Goal: Find specific page/section: Find specific page/section

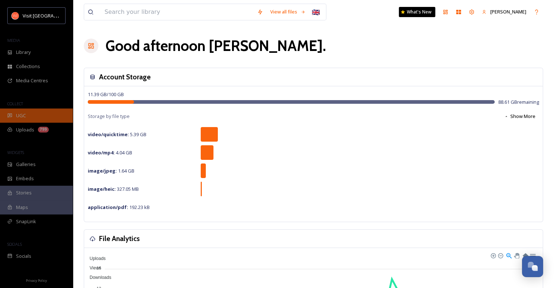
click at [19, 117] on span "UGC" at bounding box center [21, 115] width 10 height 7
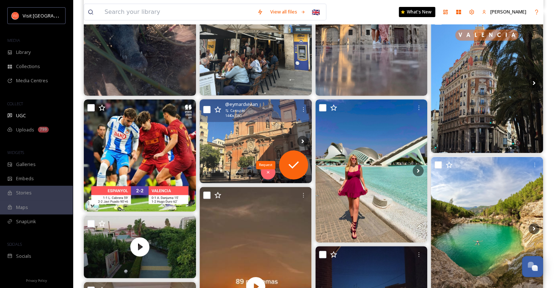
scroll to position [167, 0]
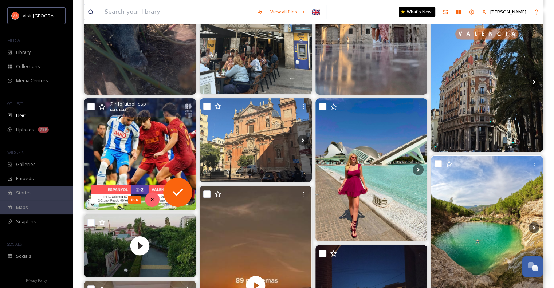
click at [153, 198] on icon at bounding box center [152, 199] width 3 height 3
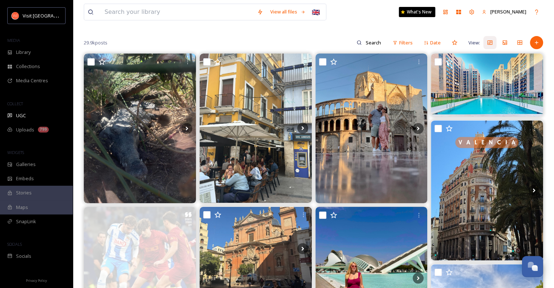
scroll to position [59, 0]
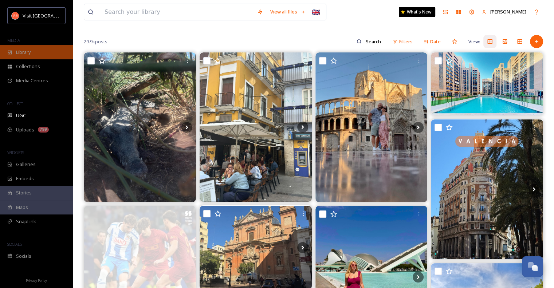
click at [22, 52] on span "Library" at bounding box center [23, 52] width 15 height 7
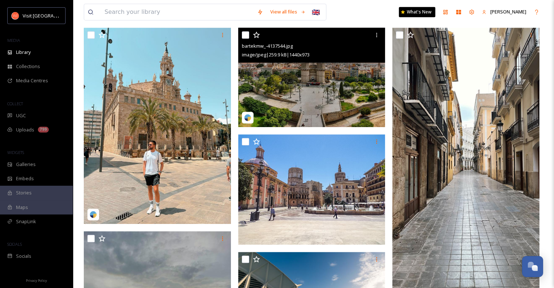
scroll to position [352, 0]
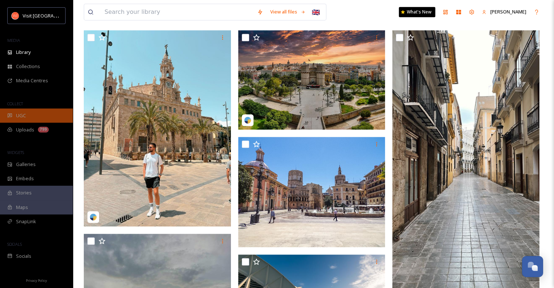
click at [22, 113] on span "UGC" at bounding box center [21, 115] width 10 height 7
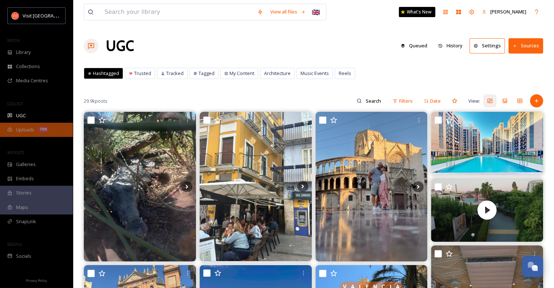
click at [29, 130] on span "Uploads" at bounding box center [25, 129] width 18 height 7
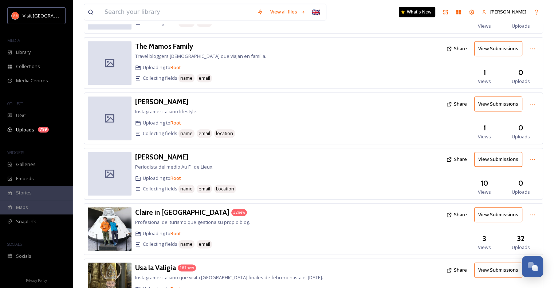
scroll to position [1129, 0]
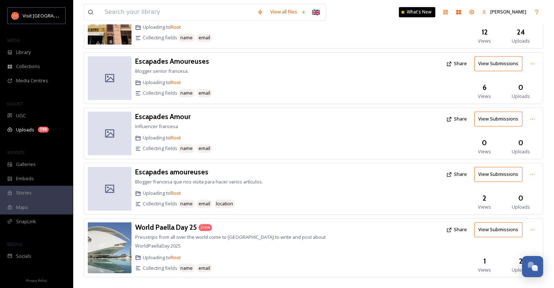
click at [518, 266] on span "Uploads" at bounding box center [520, 269] width 18 height 7
click at [262, 249] on div "World Paella Day 25 2 new Presstrips from all over the world come to [GEOGRAPHI…" at bounding box center [248, 247] width 226 height 51
click at [201, 224] on div "2 new" at bounding box center [204, 227] width 13 height 7
click at [270, 234] on span "Presstrips from all over the world come to [GEOGRAPHIC_DATA] to write and post …" at bounding box center [230, 241] width 190 height 15
click at [494, 227] on button "View Submissions" at bounding box center [498, 229] width 48 height 15
